Goal: Register for event/course

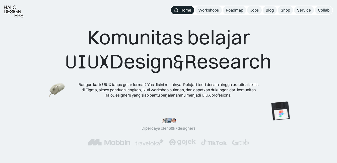
scroll to position [110, 0]
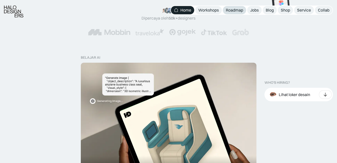
click at [235, 10] on div "Roadmap" at bounding box center [234, 10] width 17 height 5
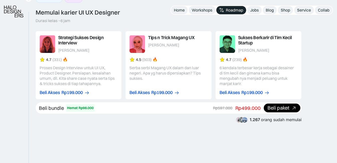
scroll to position [535, 0]
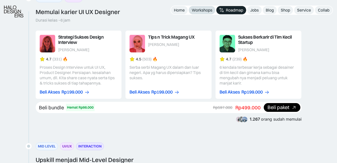
click at [210, 9] on div "Workshops" at bounding box center [202, 10] width 21 height 5
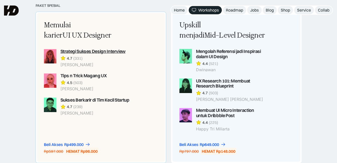
scroll to position [267, 0]
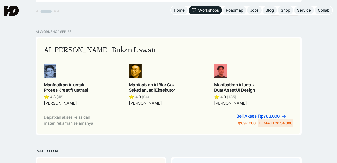
click at [31, 91] on div "AI Workshop Series AI Adalah Teman, Bukan Lawan Manfaatkan AI untuk Proses Krea…" at bounding box center [168, 89] width 337 height 119
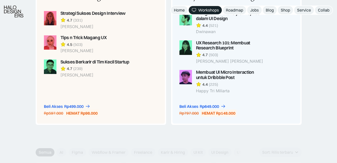
scroll to position [593, 0]
